Goal: Entertainment & Leisure: Browse casually

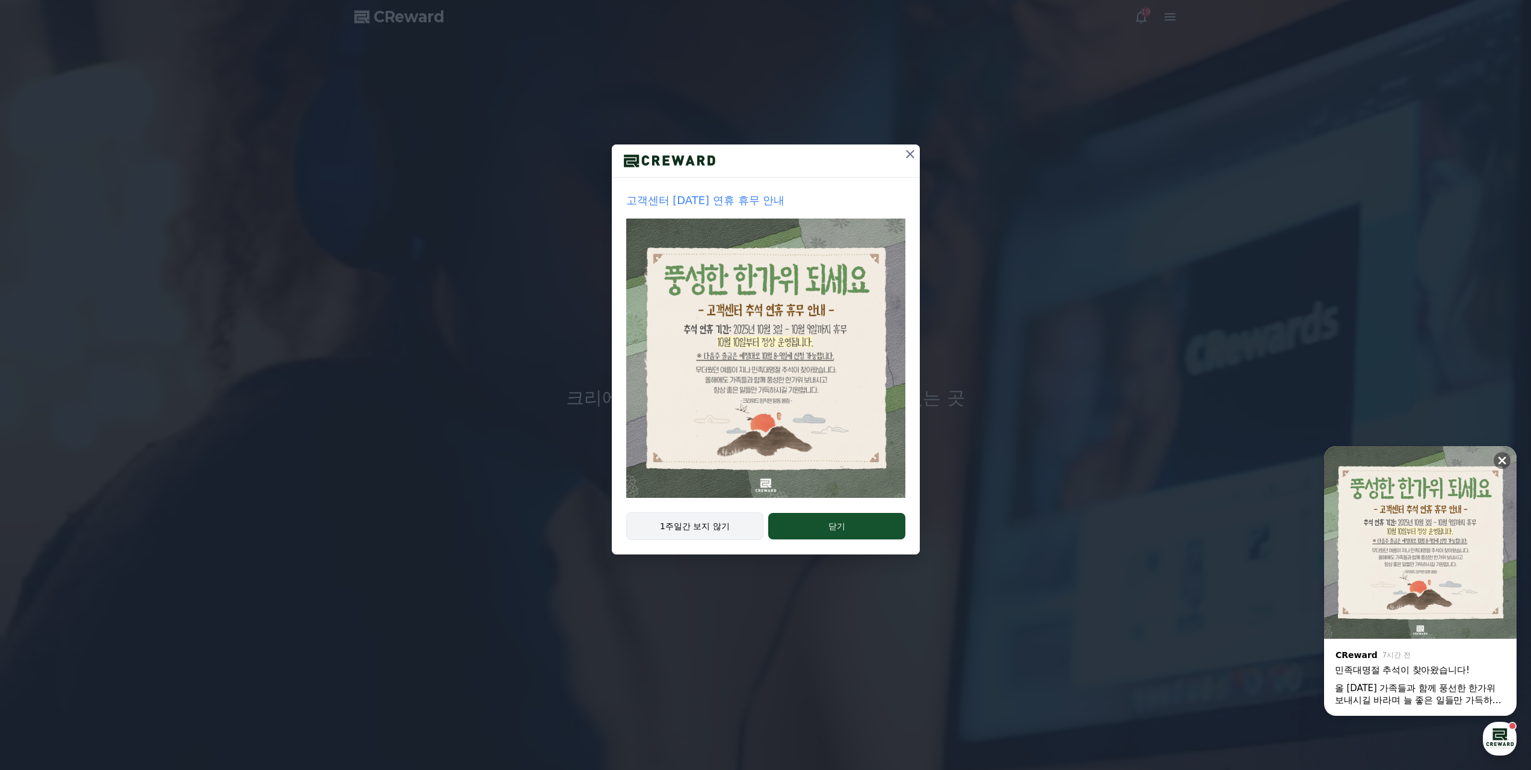
click at [736, 512] on button "1주일간 보지 않기" at bounding box center [695, 526] width 138 height 28
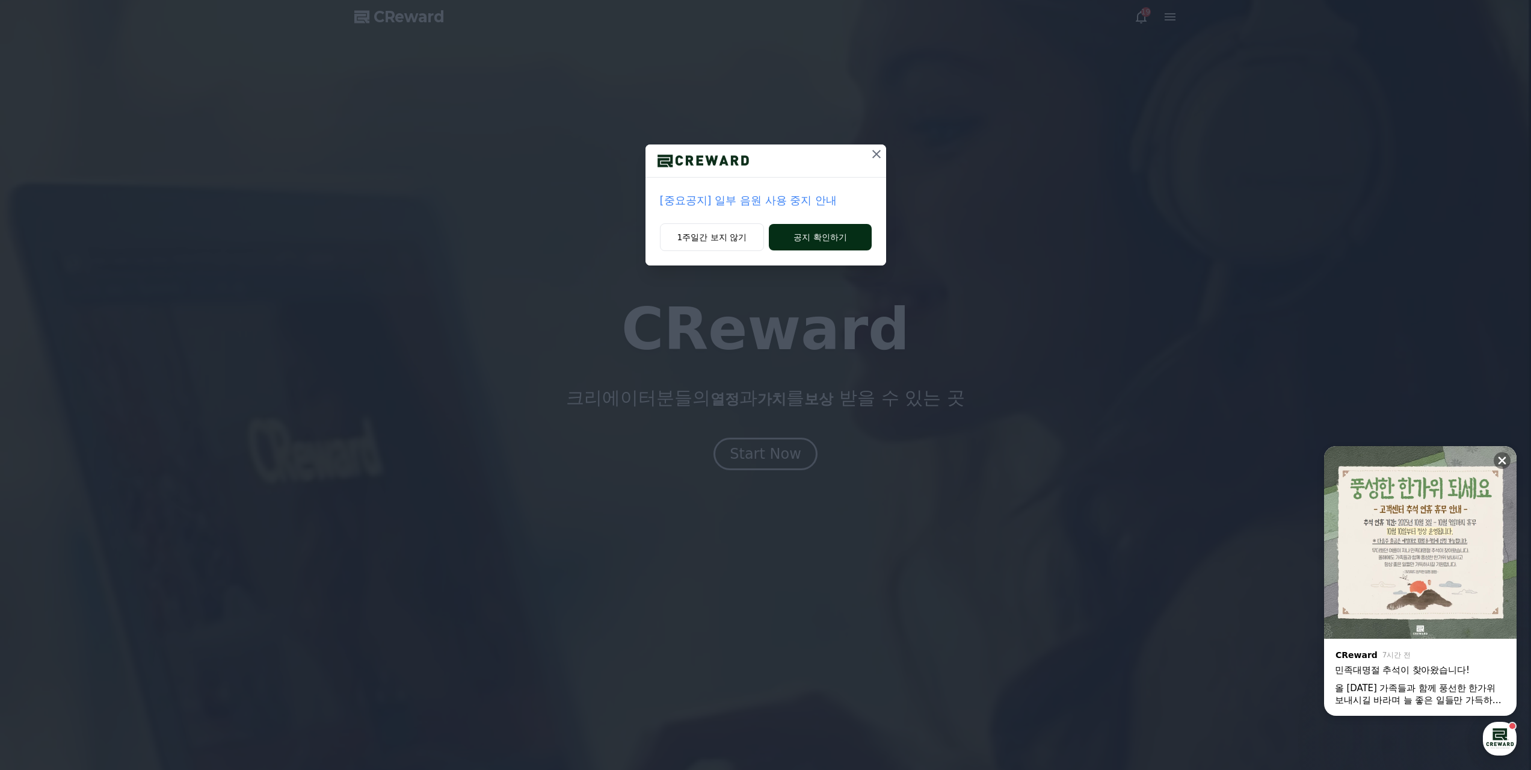
click at [804, 224] on button "공지 확인하기" at bounding box center [820, 237] width 102 height 26
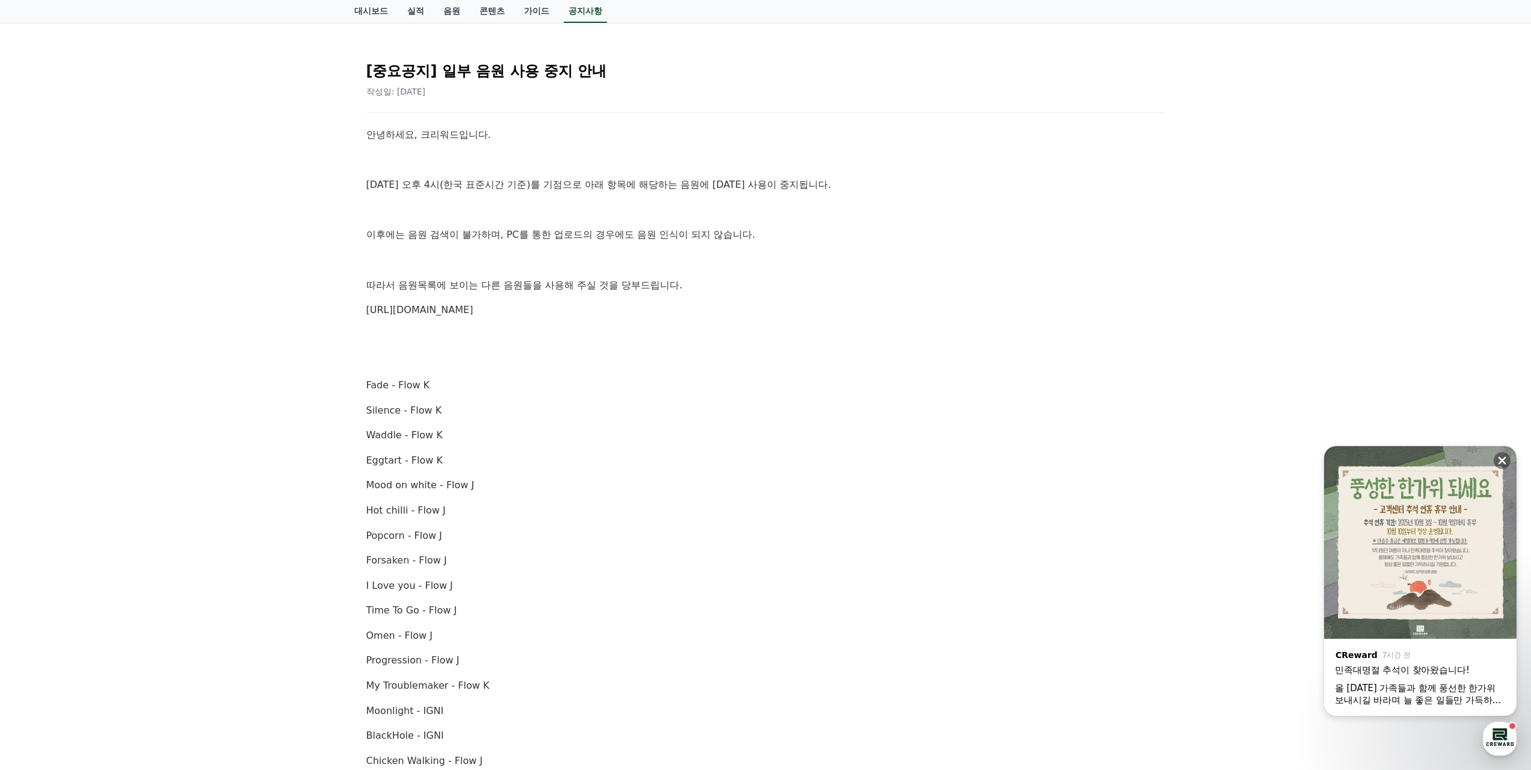
scroll to position [60, 0]
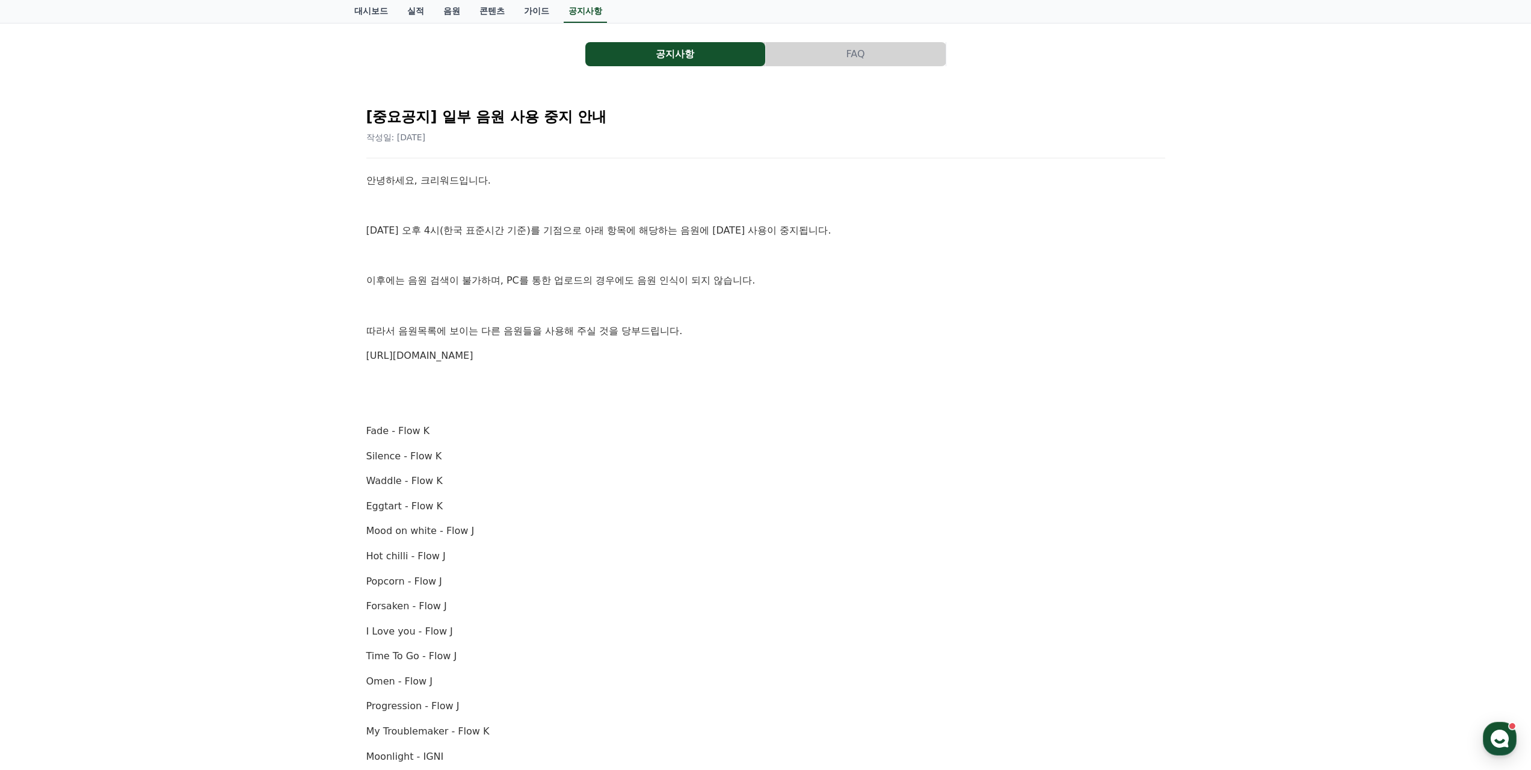
click at [410, 350] on link "[URL][DOMAIN_NAME]" at bounding box center [419, 355] width 107 height 11
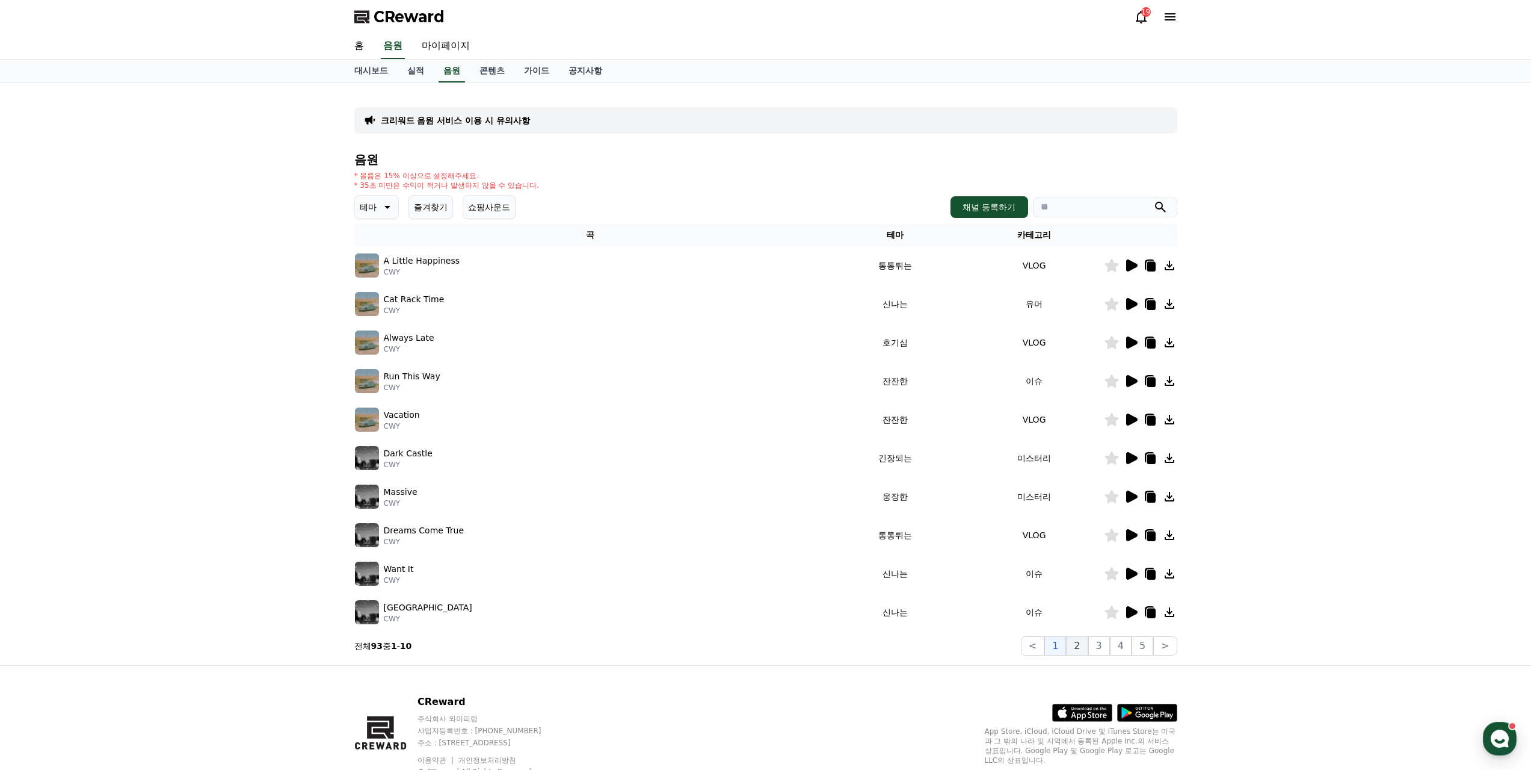
click at [1088, 636] on button "2" at bounding box center [1077, 645] width 22 height 19
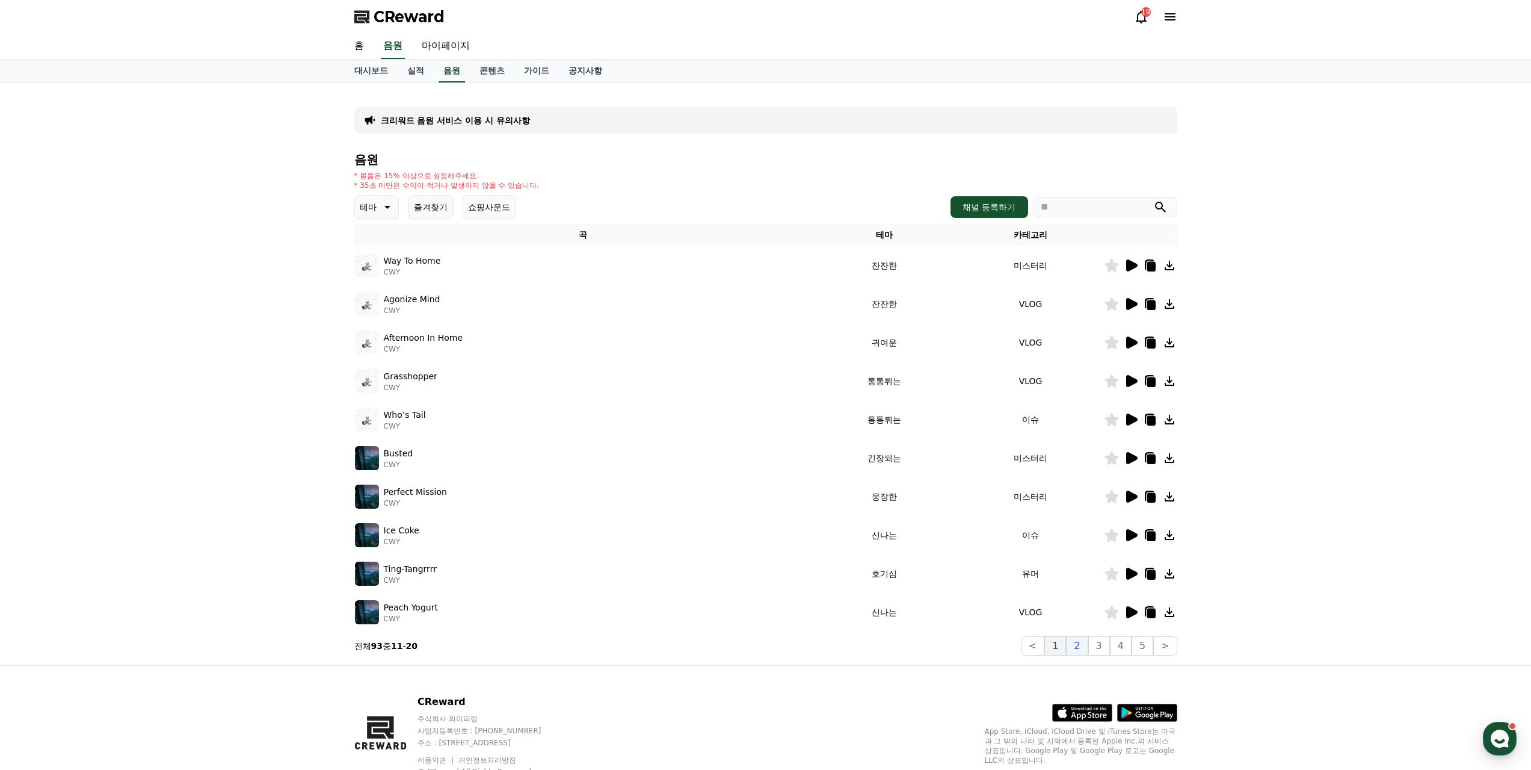
click at [1066, 636] on button "1" at bounding box center [1056, 645] width 22 height 19
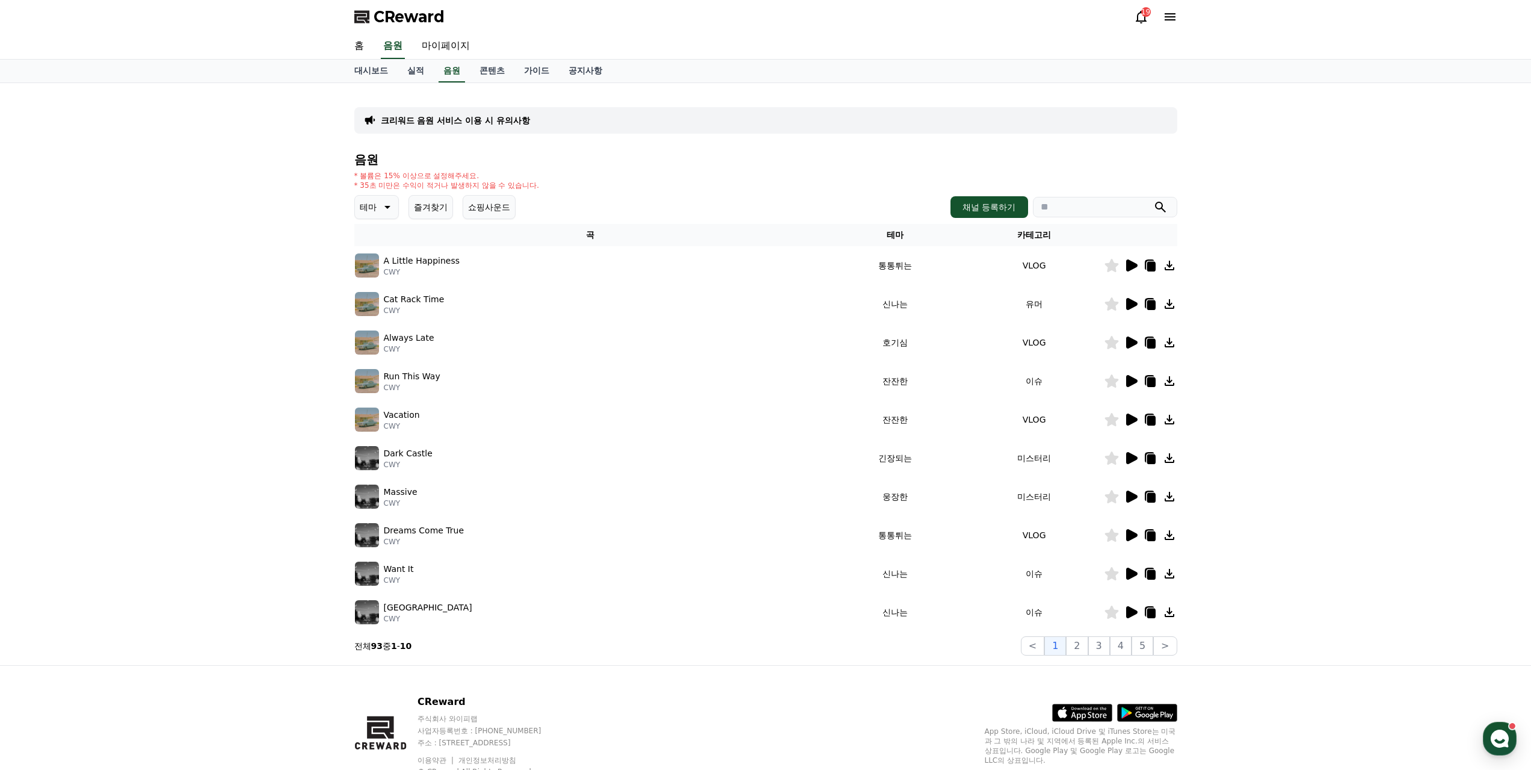
click at [1134, 259] on icon at bounding box center [1131, 265] width 11 height 12
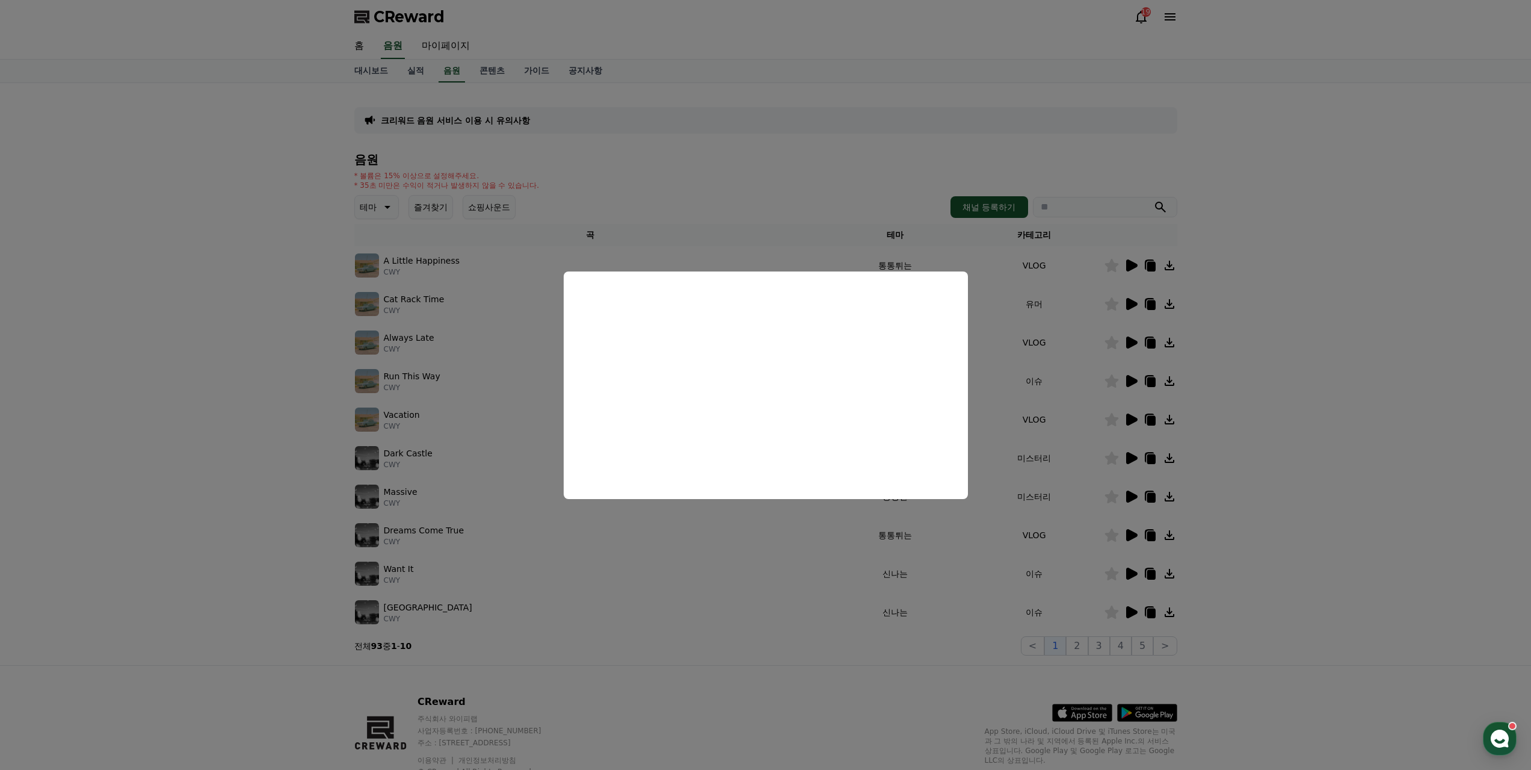
click at [1136, 267] on button "close modal" at bounding box center [765, 385] width 1531 height 770
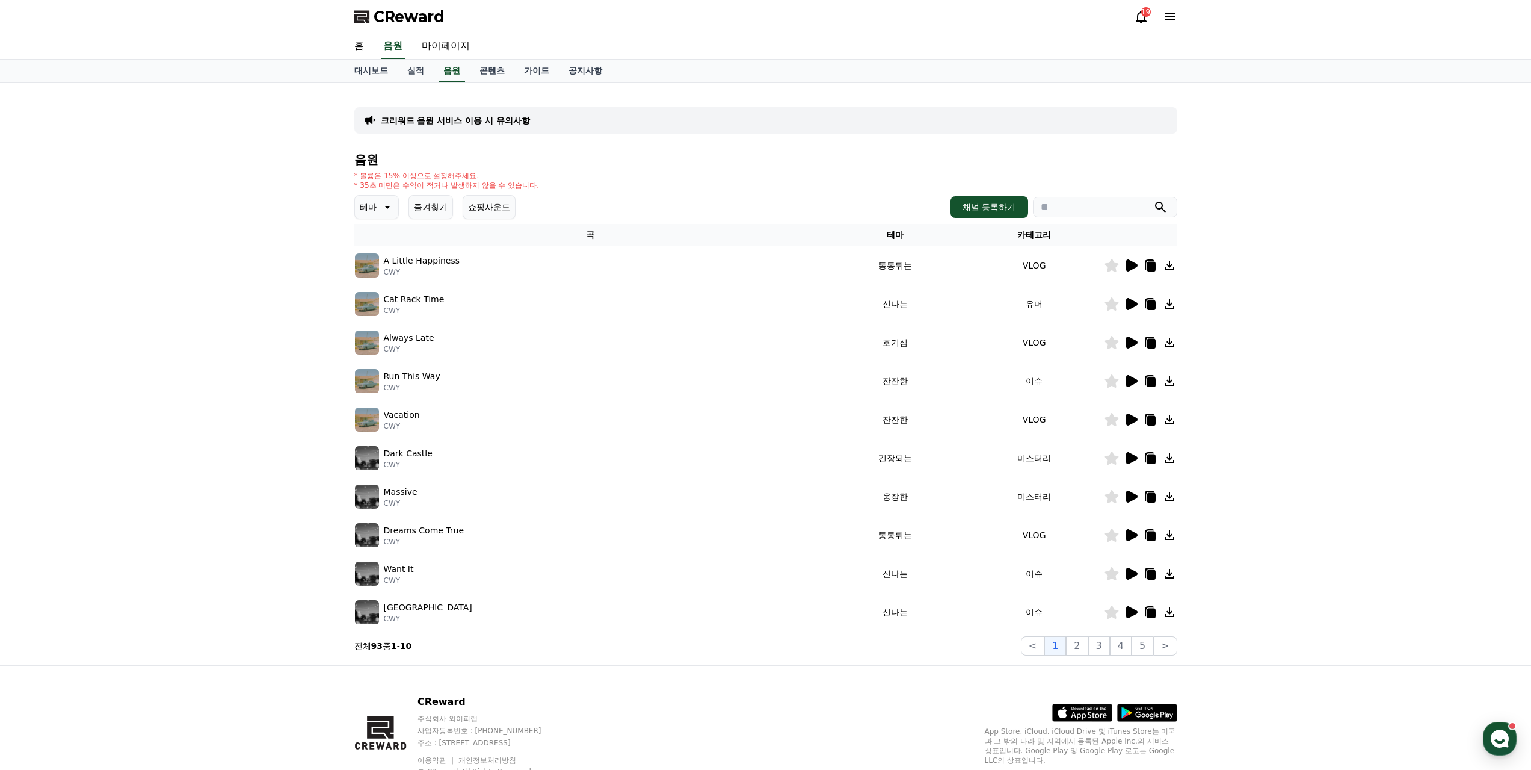
click at [1137, 297] on icon at bounding box center [1131, 304] width 14 height 14
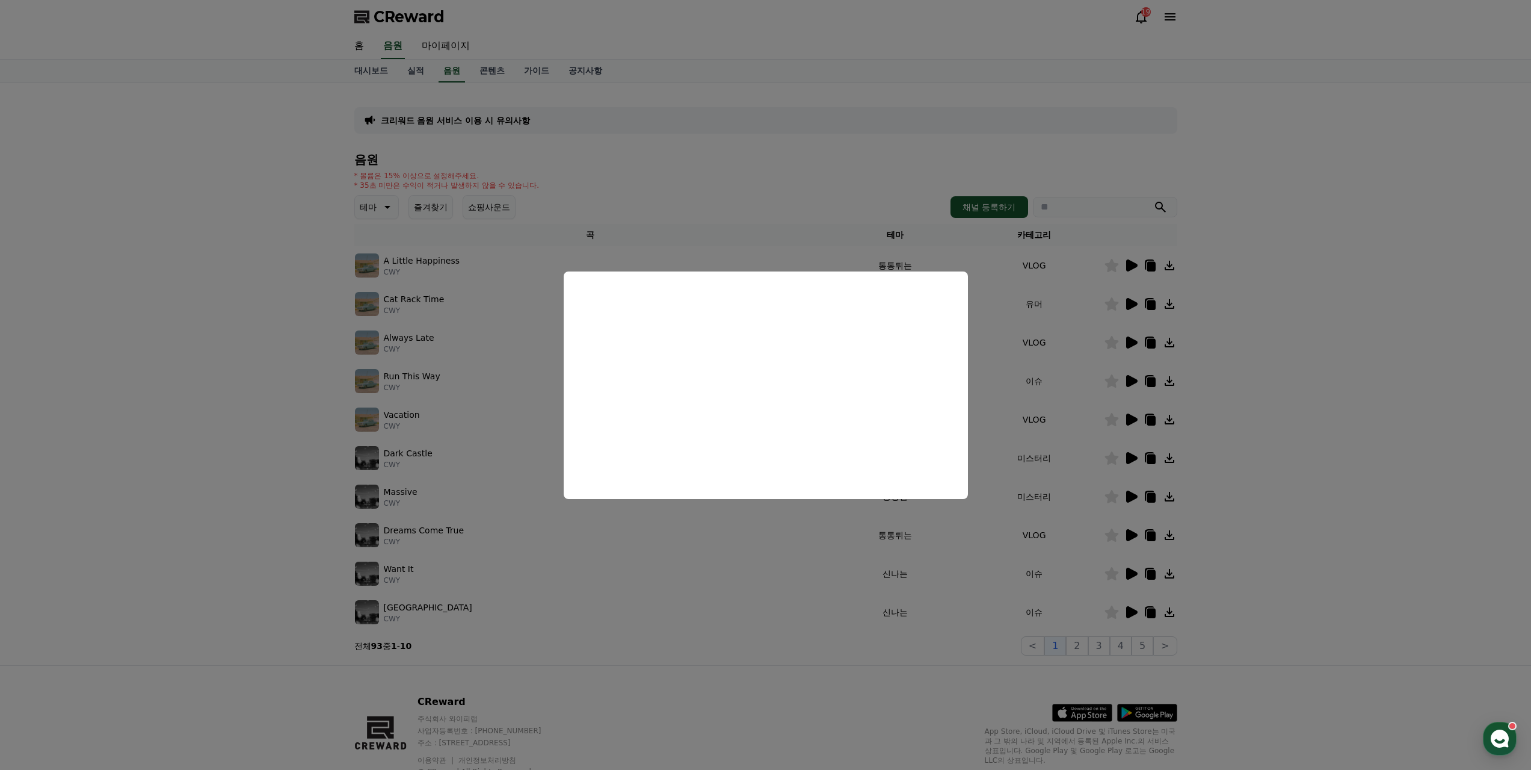
click at [892, 552] on button "close modal" at bounding box center [765, 385] width 1531 height 770
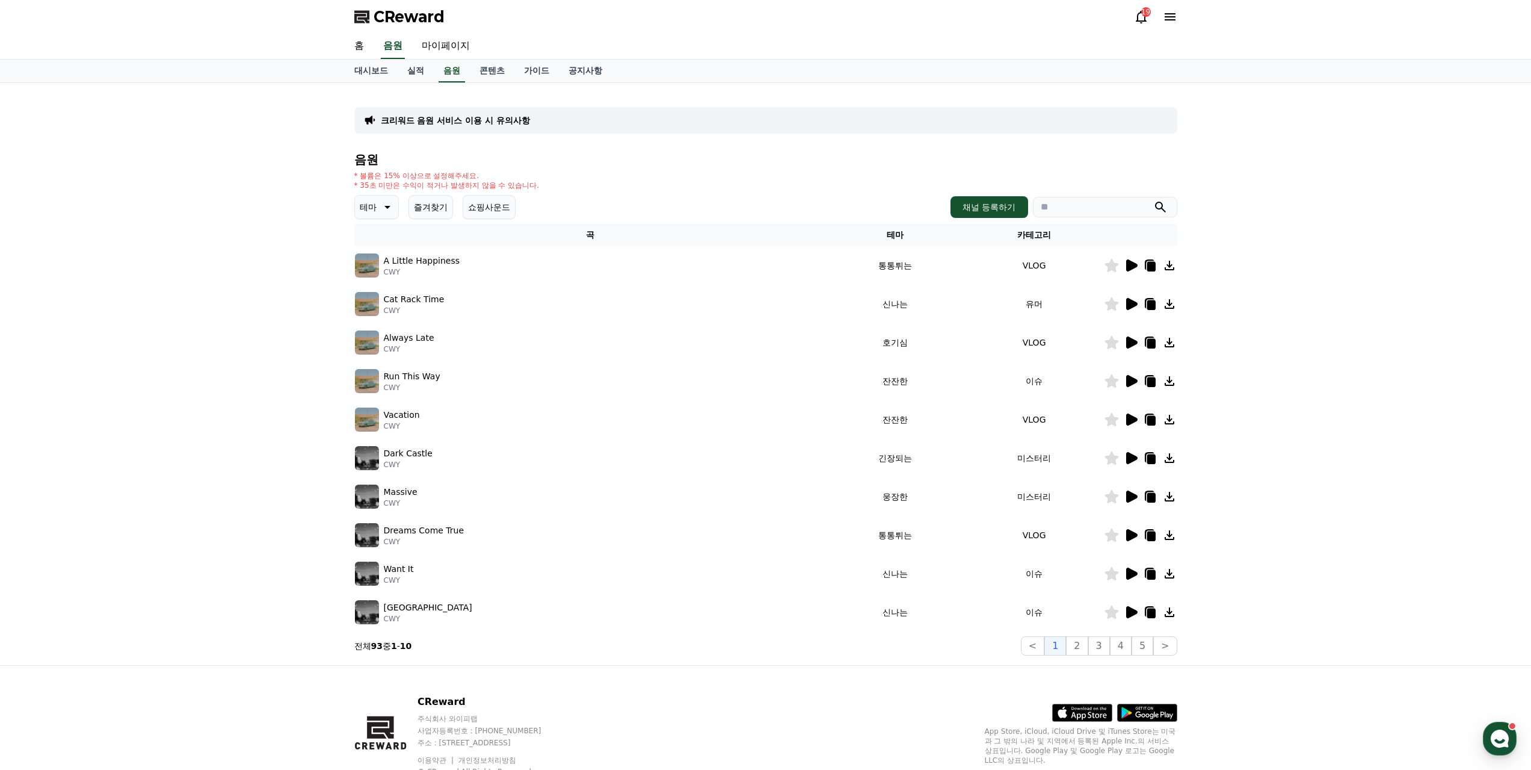
click at [1127, 335] on icon at bounding box center [1131, 342] width 14 height 14
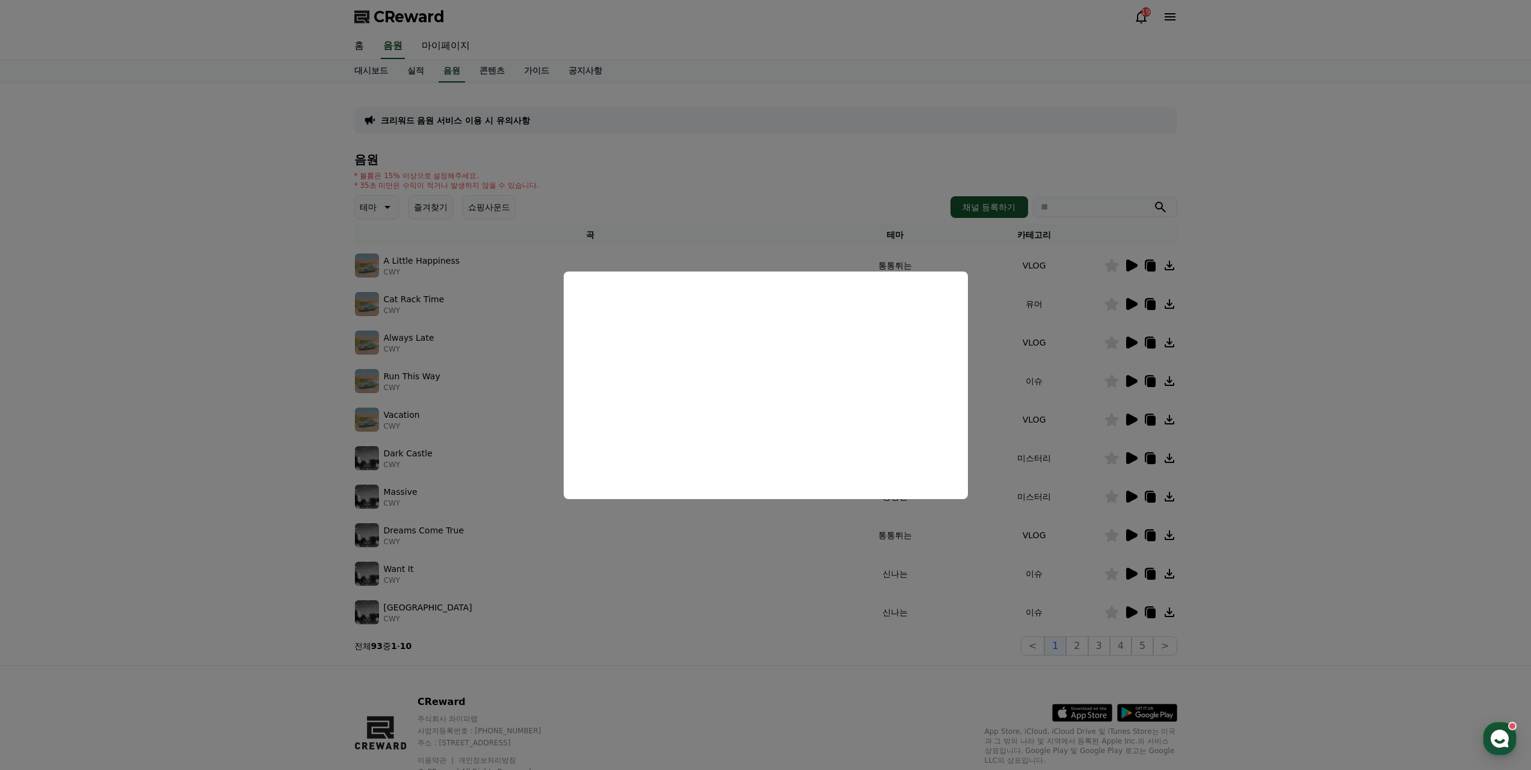
click at [656, 545] on button "close modal" at bounding box center [765, 385] width 1531 height 770
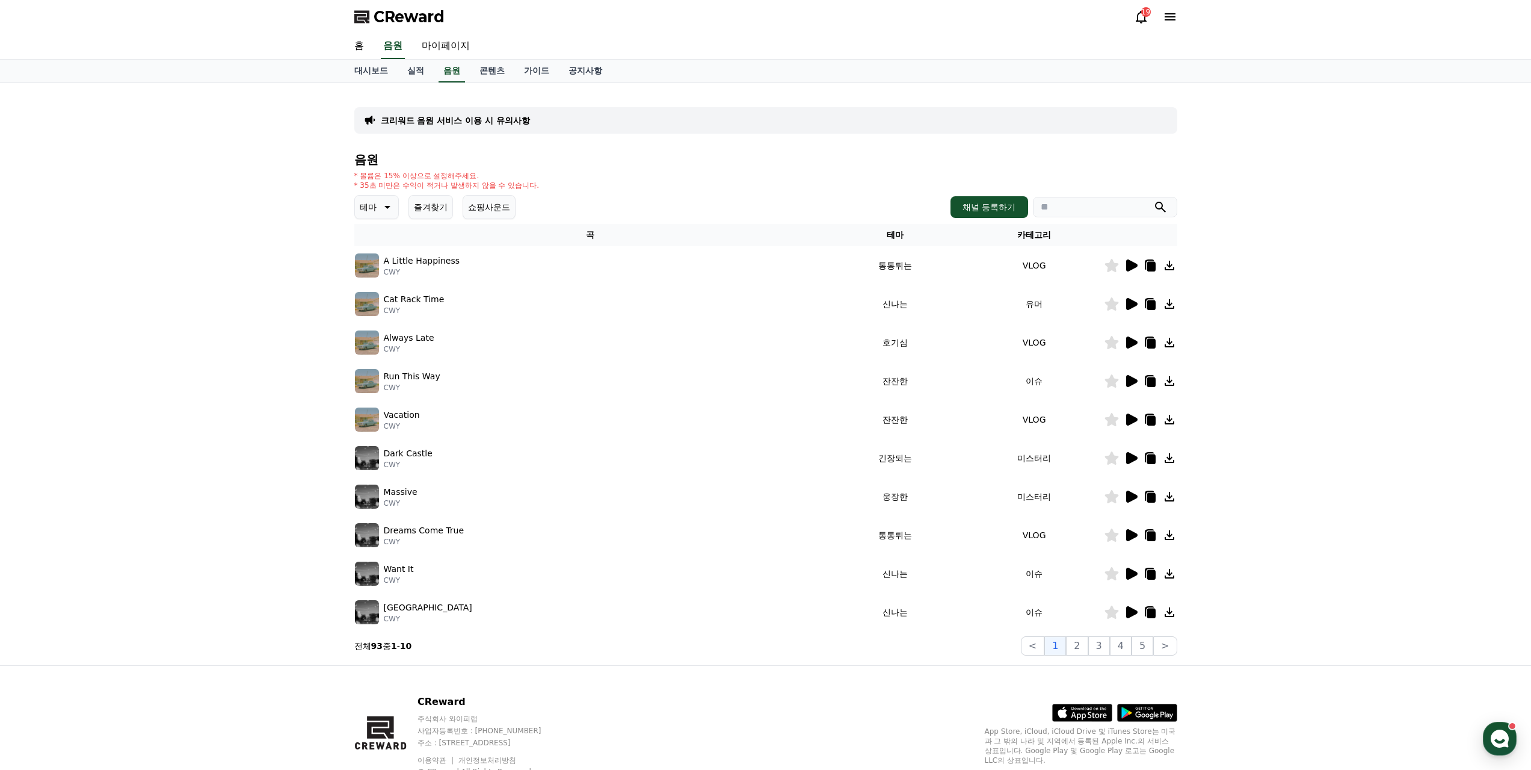
click at [1132, 374] on icon at bounding box center [1131, 381] width 14 height 14
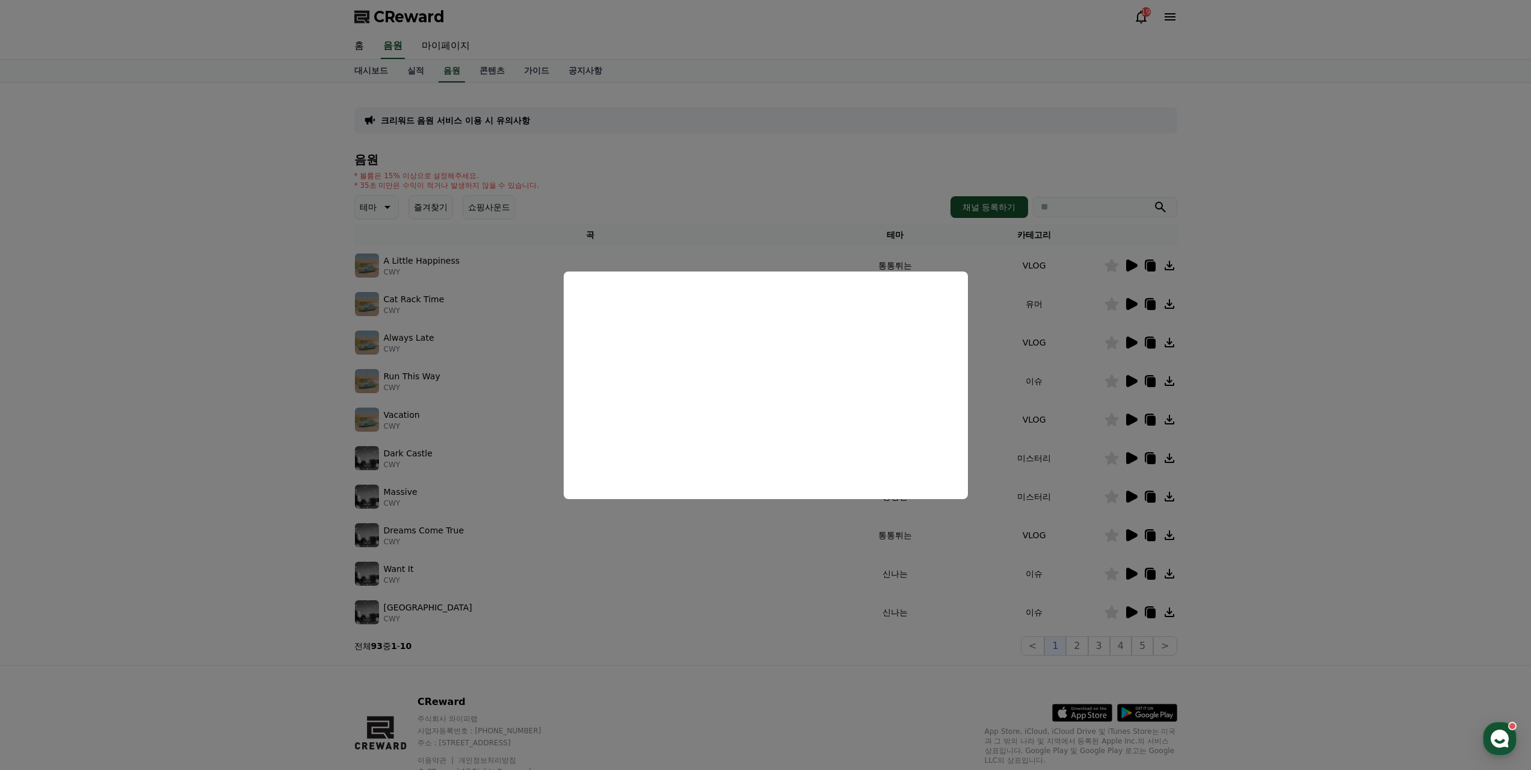
click at [684, 558] on button "close modal" at bounding box center [765, 385] width 1531 height 770
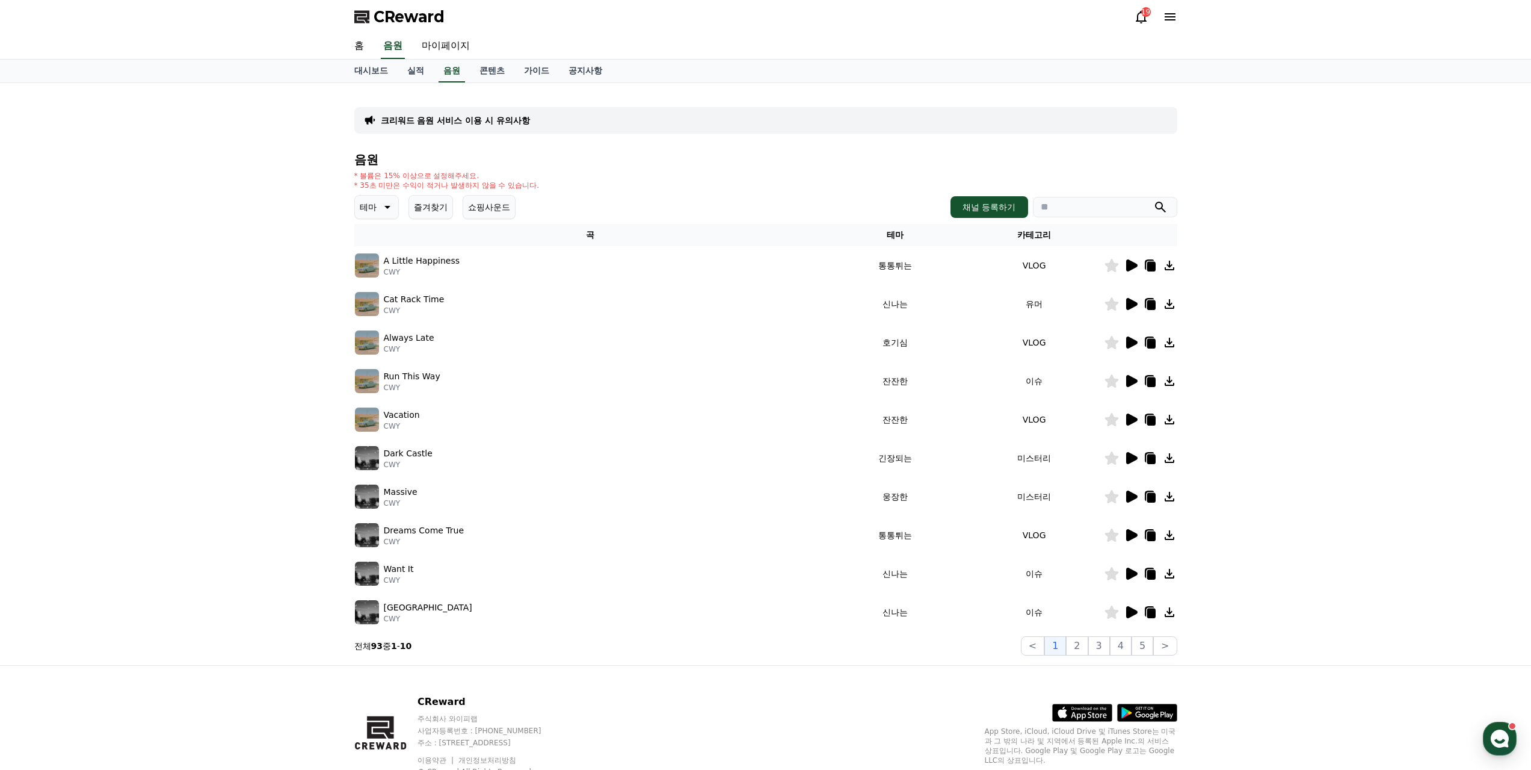
click at [1130, 452] on icon at bounding box center [1131, 458] width 11 height 12
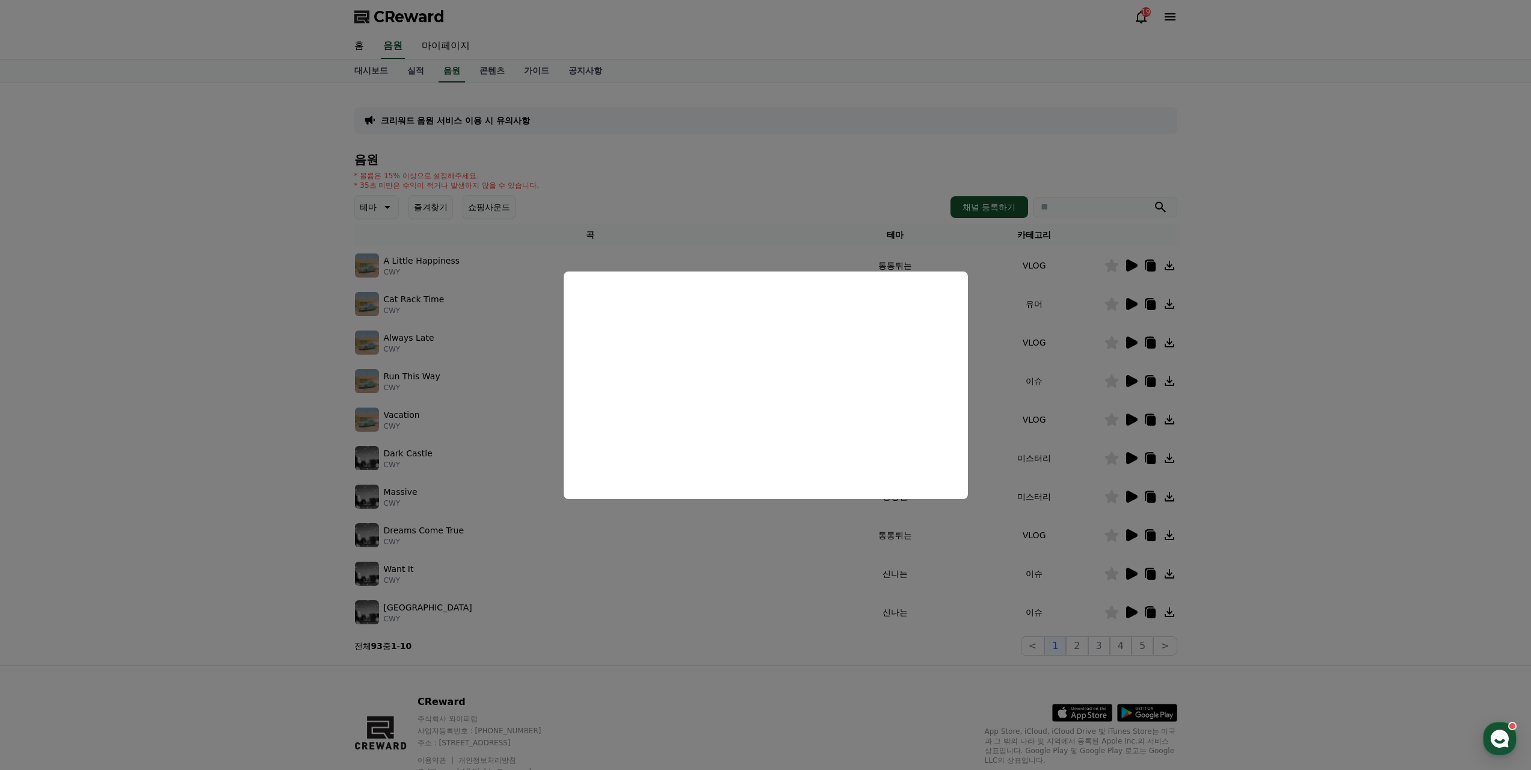
click at [748, 568] on button "close modal" at bounding box center [765, 385] width 1531 height 770
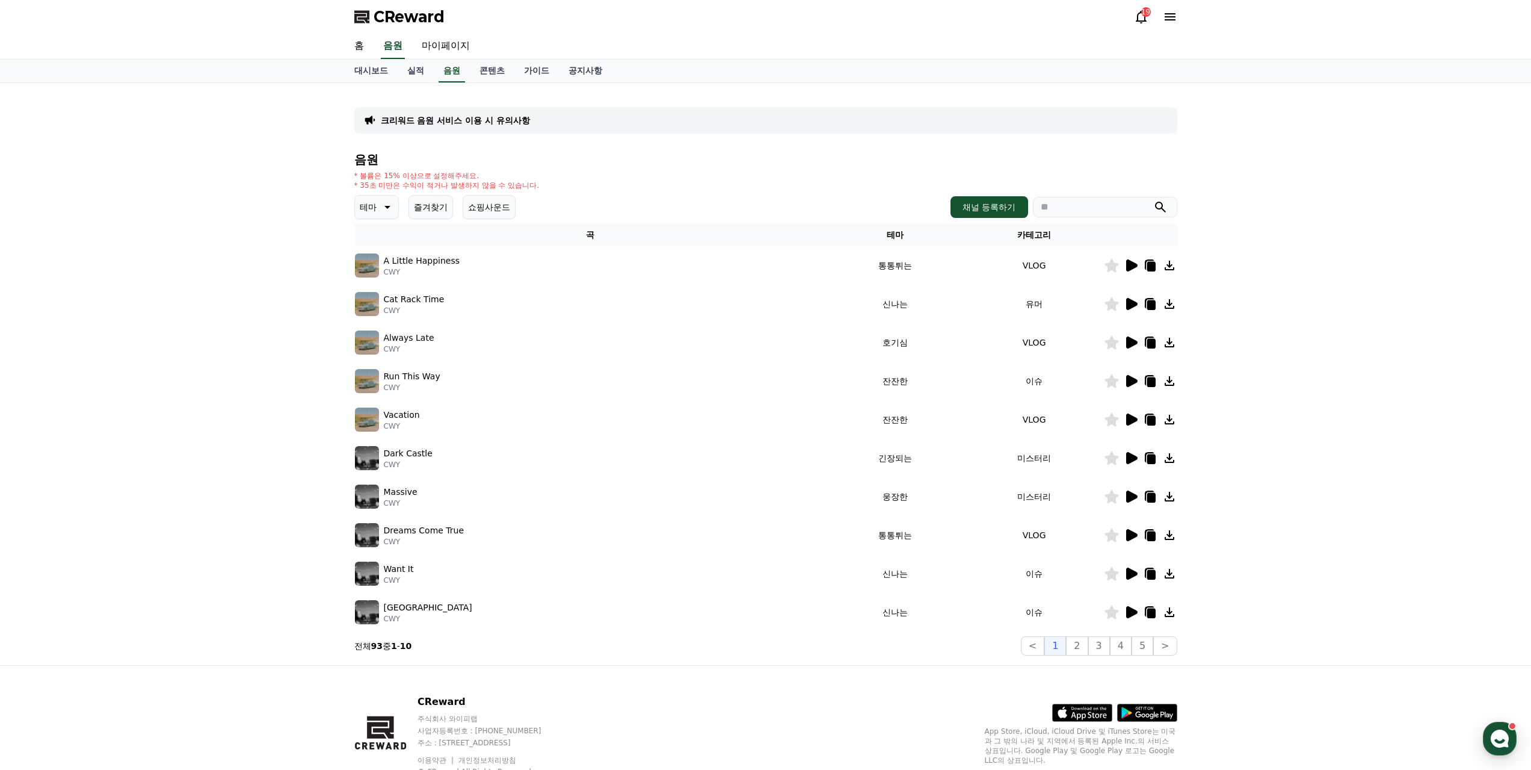
click at [1134, 490] on icon at bounding box center [1131, 496] width 11 height 12
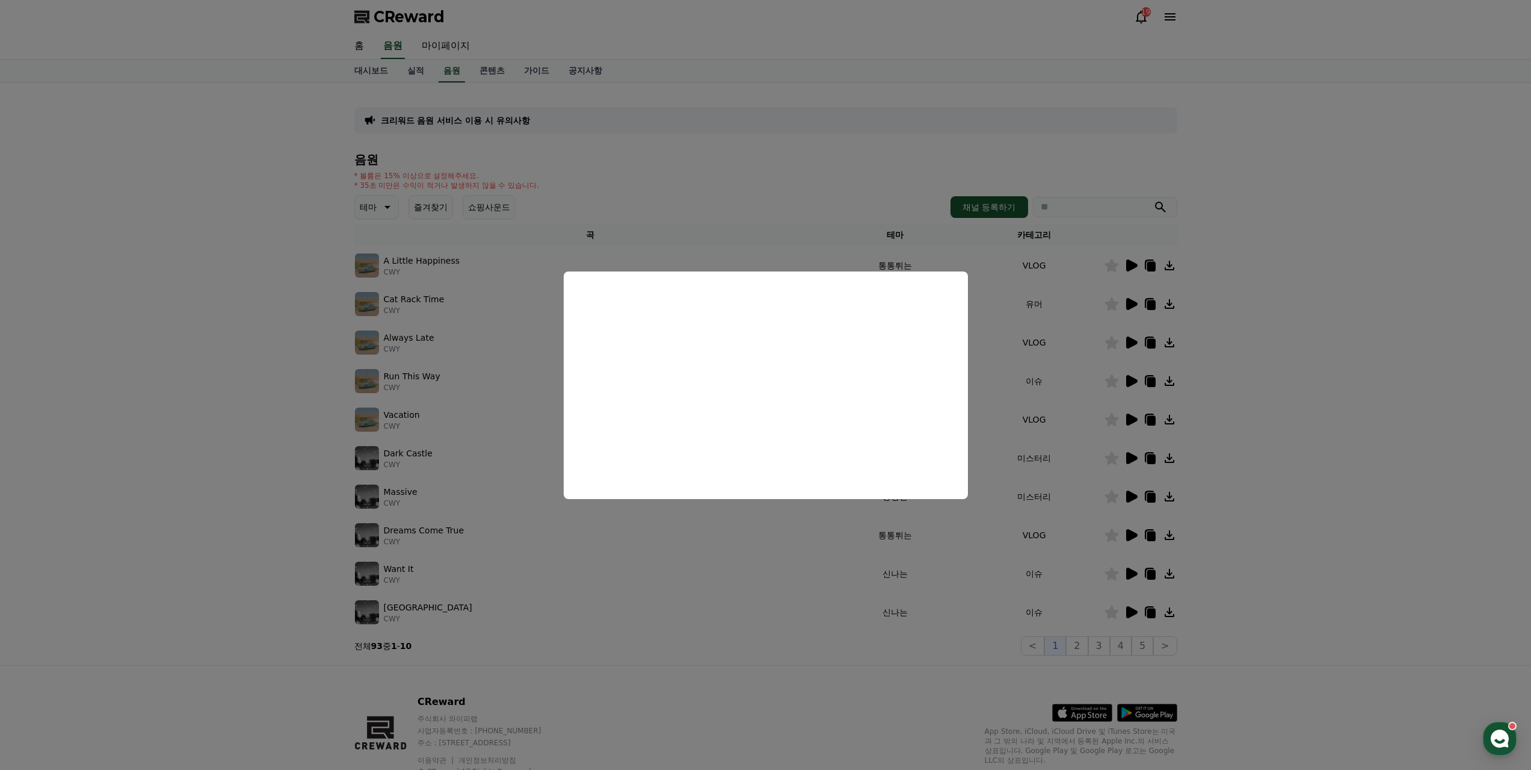
drag, startPoint x: 726, startPoint y: 534, endPoint x: 747, endPoint y: 536, distance: 20.6
click at [727, 534] on button "close modal" at bounding box center [765, 385] width 1531 height 770
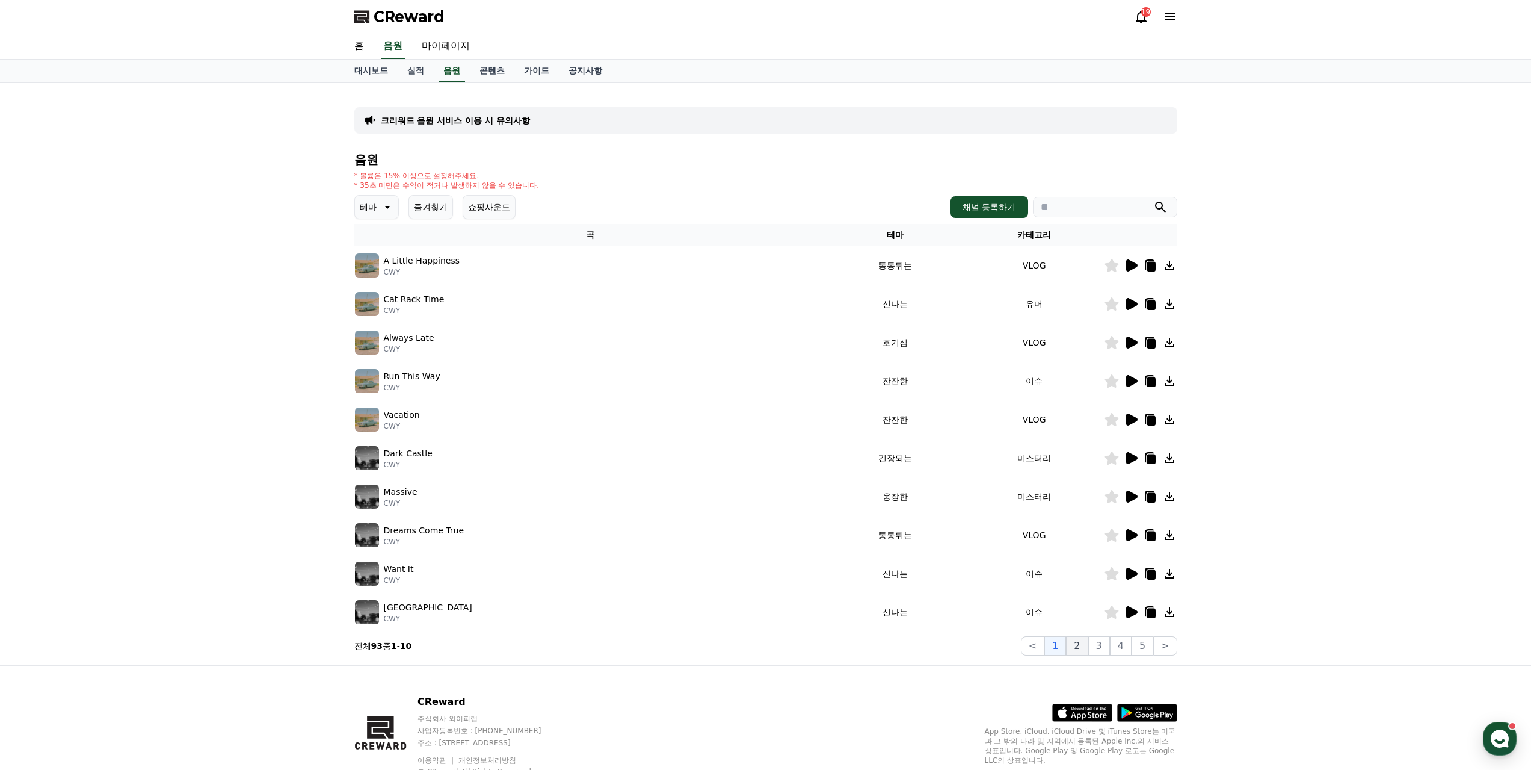
click at [1088, 636] on button "2" at bounding box center [1077, 645] width 22 height 19
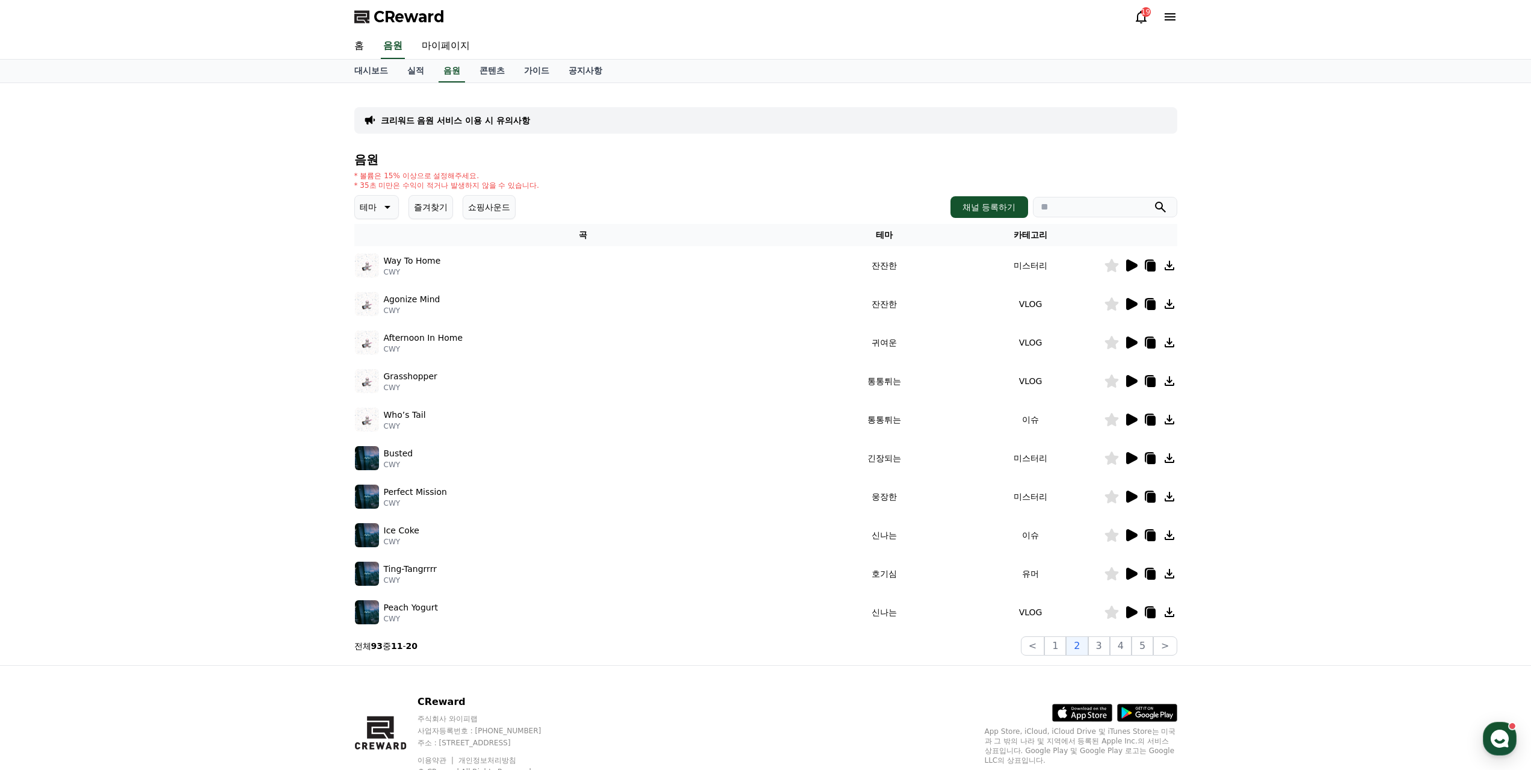
click at [1134, 452] on icon at bounding box center [1131, 458] width 11 height 12
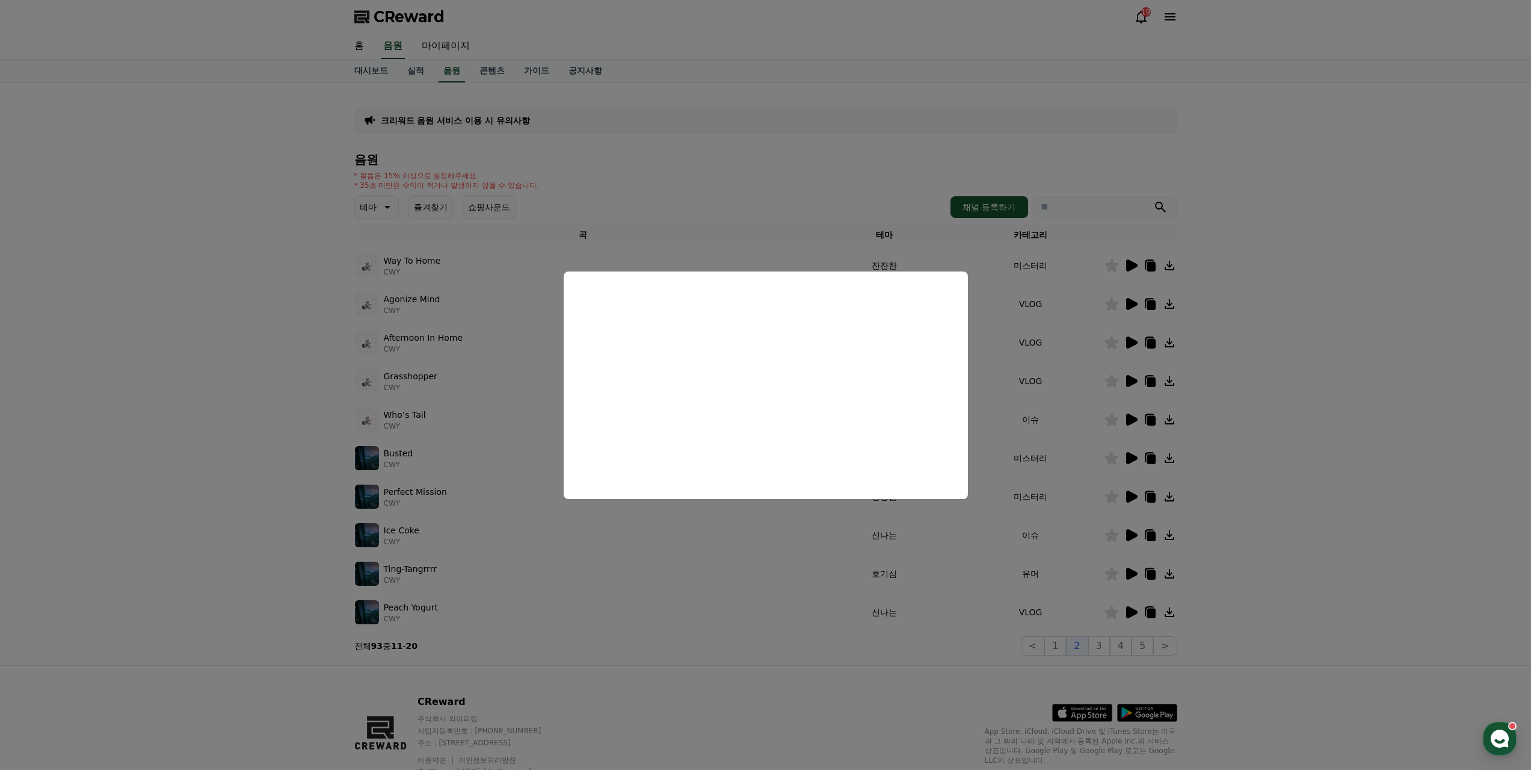
click at [739, 518] on button "close modal" at bounding box center [765, 385] width 1531 height 770
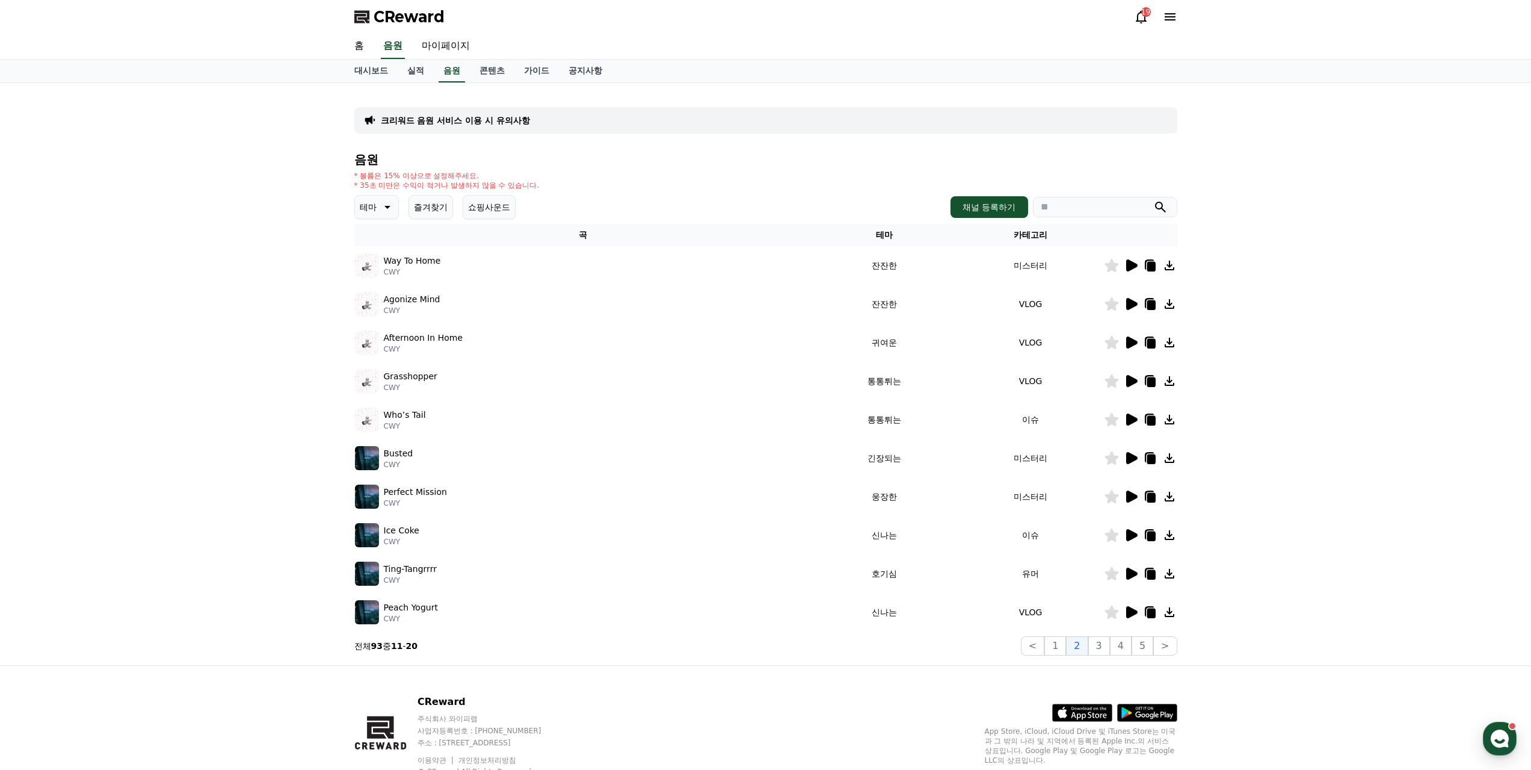
click at [1135, 259] on icon at bounding box center [1131, 265] width 11 height 12
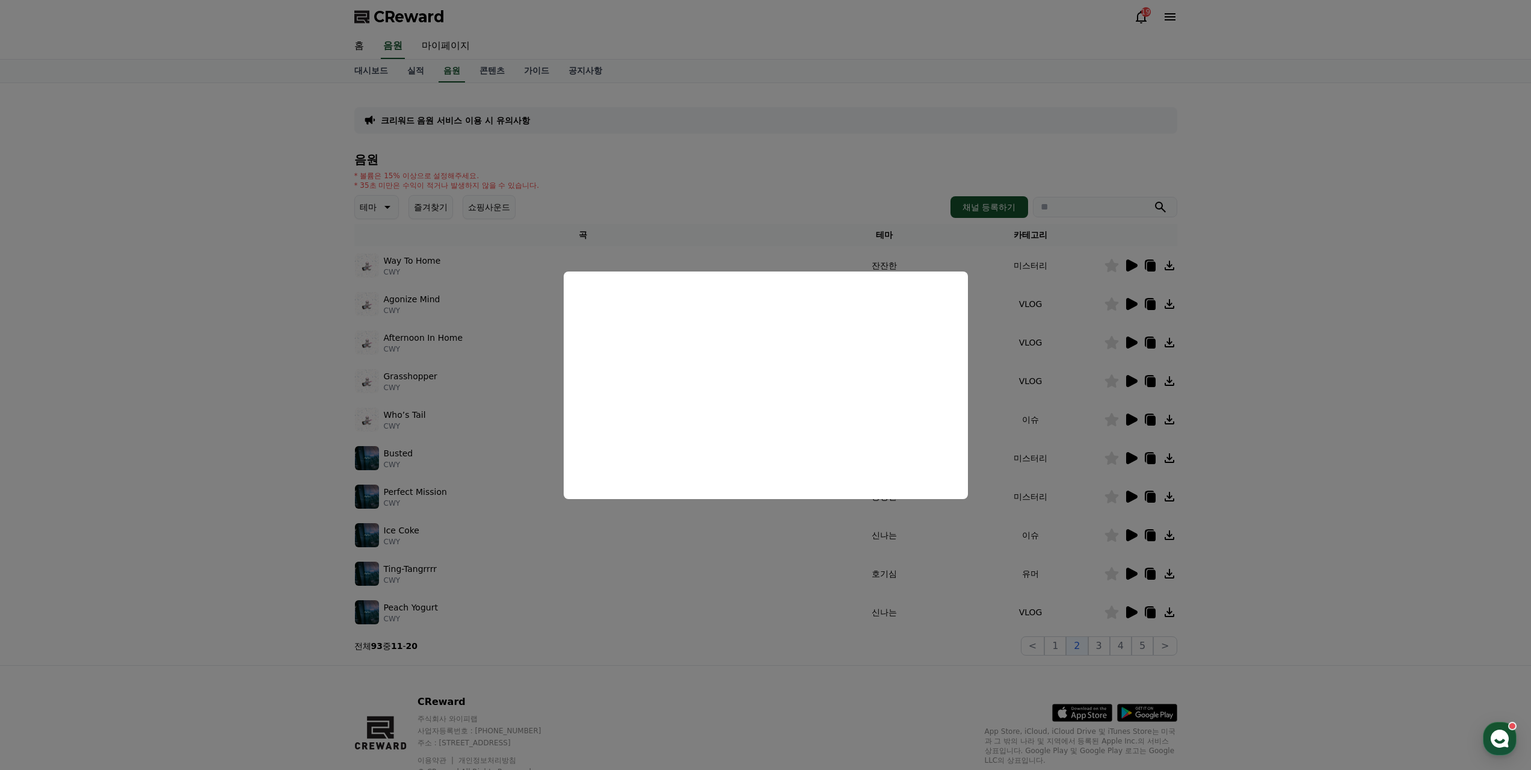
click at [719, 555] on button "close modal" at bounding box center [765, 385] width 1531 height 770
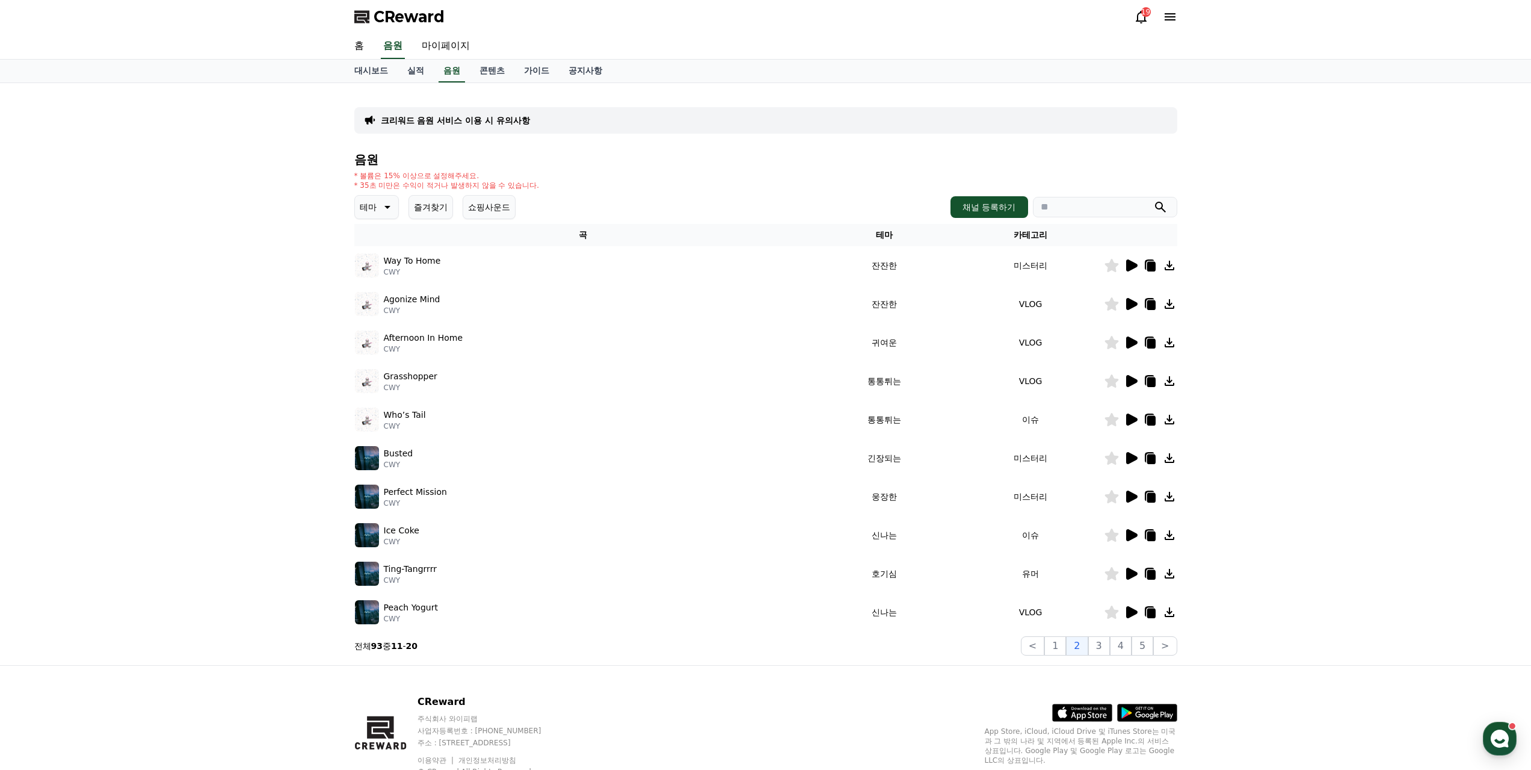
click at [1130, 490] on icon at bounding box center [1131, 496] width 11 height 12
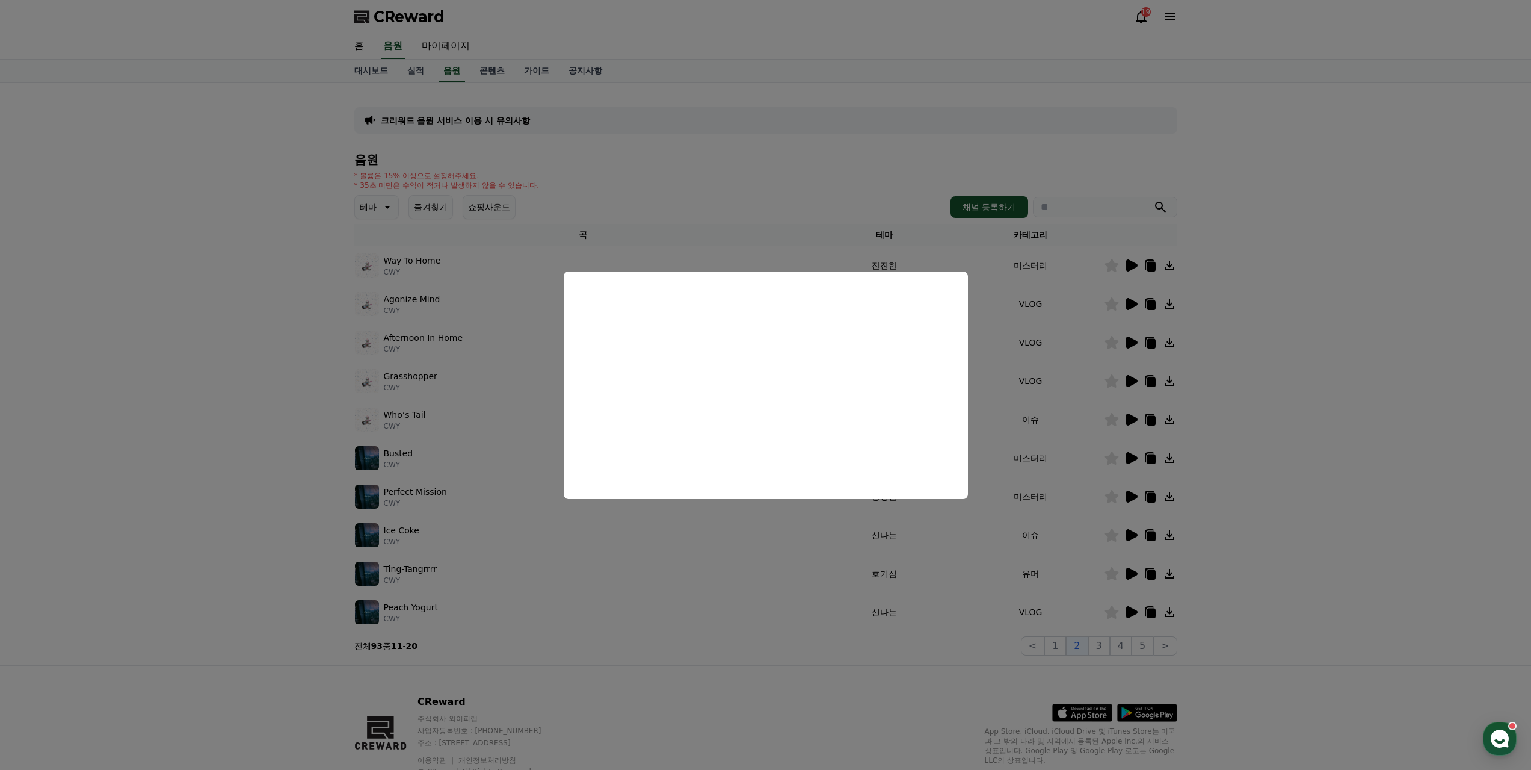
click at [756, 526] on button "close modal" at bounding box center [765, 385] width 1531 height 770
